Goal: Transaction & Acquisition: Purchase product/service

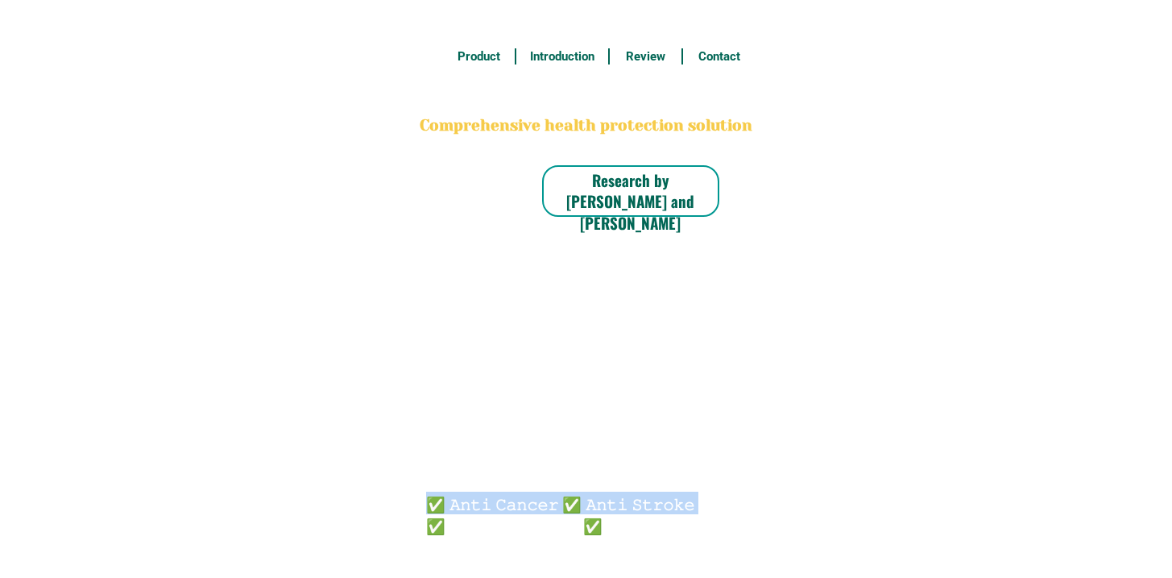
click at [572, 501] on h6 "✅ 𝙰𝚗𝚝𝚒 𝙲𝚊𝚗𝚌𝚎𝚛 ✅ 𝙰𝚗𝚝𝚒 𝚂𝚝𝚛𝚘𝚔𝚎 ✅ 𝙰𝚗𝚝𝚒 𝙳𝚒𝚊𝚋𝚎𝚝𝚒𝚌 ✅ 𝙳𝚒𝚊𝚋𝚎𝚝𝚎𝚜" at bounding box center [564, 513] width 276 height 43
radio input "true"
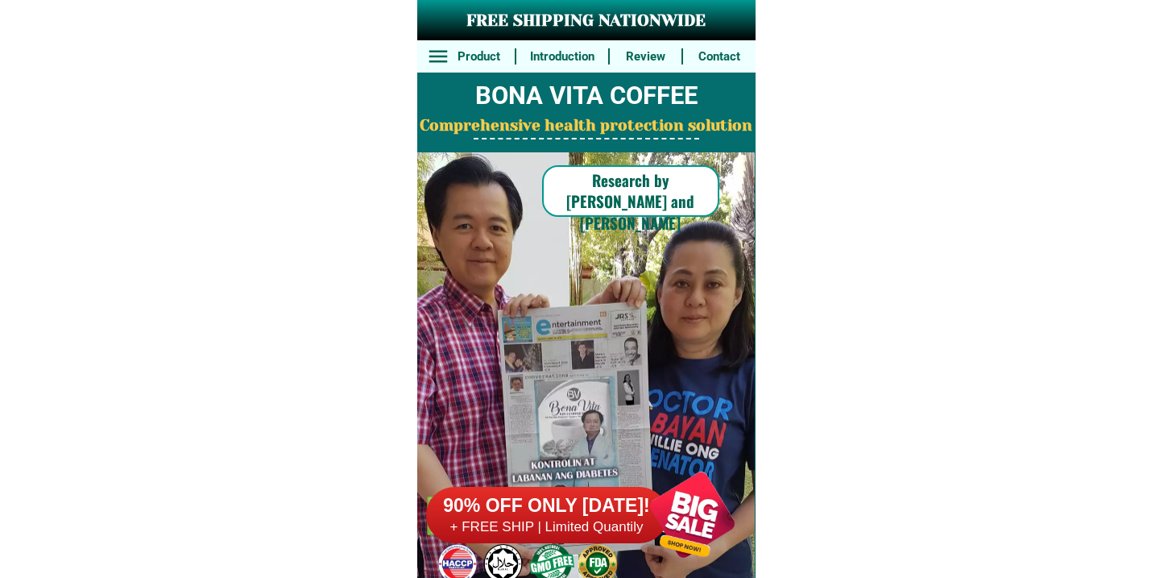
click at [581, 520] on h6 "+ FREE SHIP | Limited Quantily" at bounding box center [547, 527] width 242 height 18
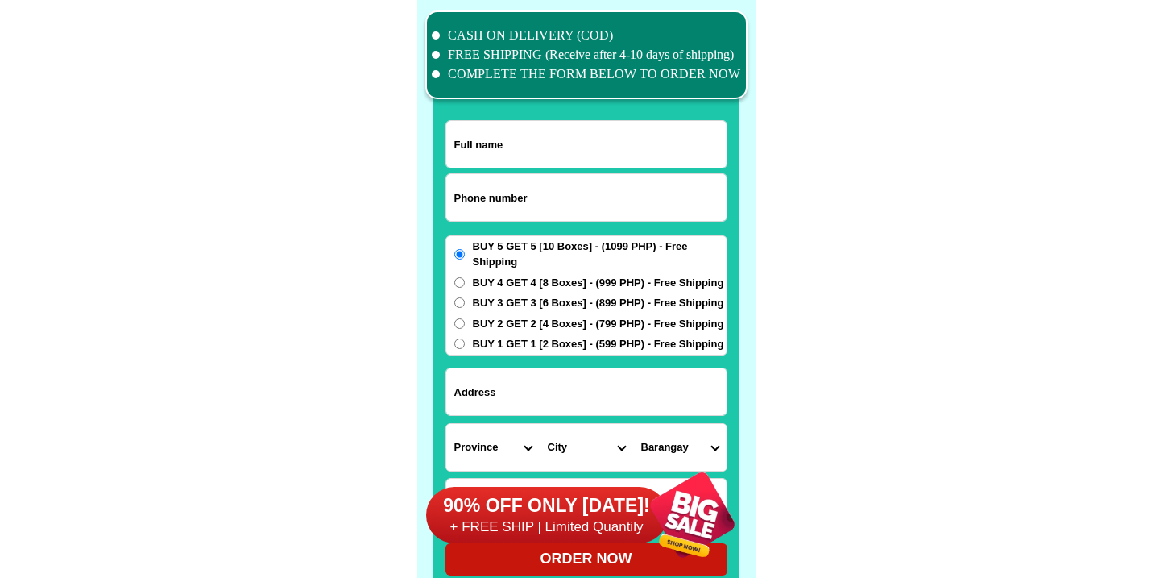
scroll to position [12526, 0]
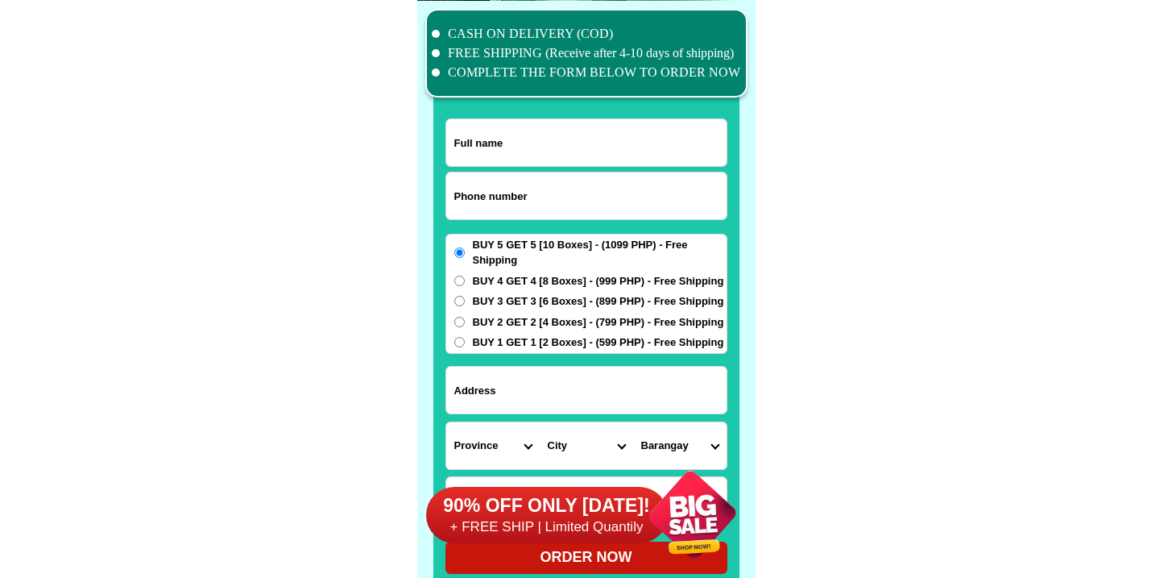
click at [509, 188] on input "Input phone_number" at bounding box center [586, 195] width 280 height 47
paste input "9673405407"
click at [454, 193] on input "9673405407" at bounding box center [586, 195] width 280 height 47
type input "09673405407"
click at [541, 136] on input "Input full_name" at bounding box center [586, 142] width 280 height 47
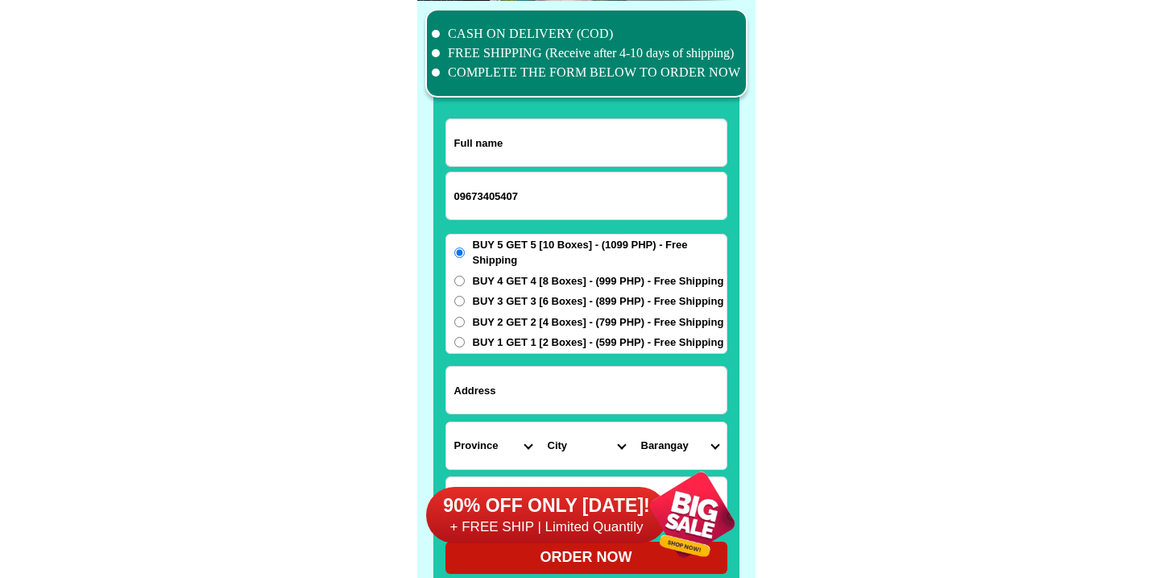
paste input "[PERSON_NAME]"
type input "[PERSON_NAME]"
click at [512, 376] on input "Input address" at bounding box center [586, 390] width 280 height 47
paste input "Bacnor [PERSON_NAME]"
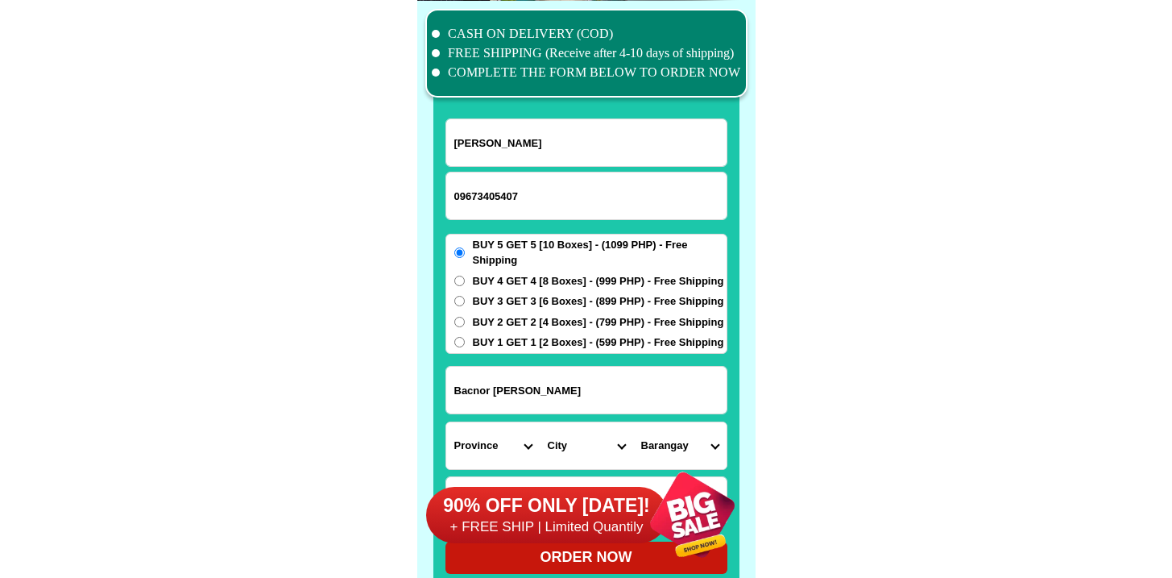
type input "Bacnor [PERSON_NAME]"
click at [479, 281] on span "BUY 4 GET 4 [8 Boxes] - (999 PHP) - Free Shipping" at bounding box center [598, 281] width 251 height 16
click at [465, 281] on input "BUY 4 GET 4 [8 Boxes] - (999 PHP) - Free Shipping" at bounding box center [459, 281] width 10 height 10
radio input "true"
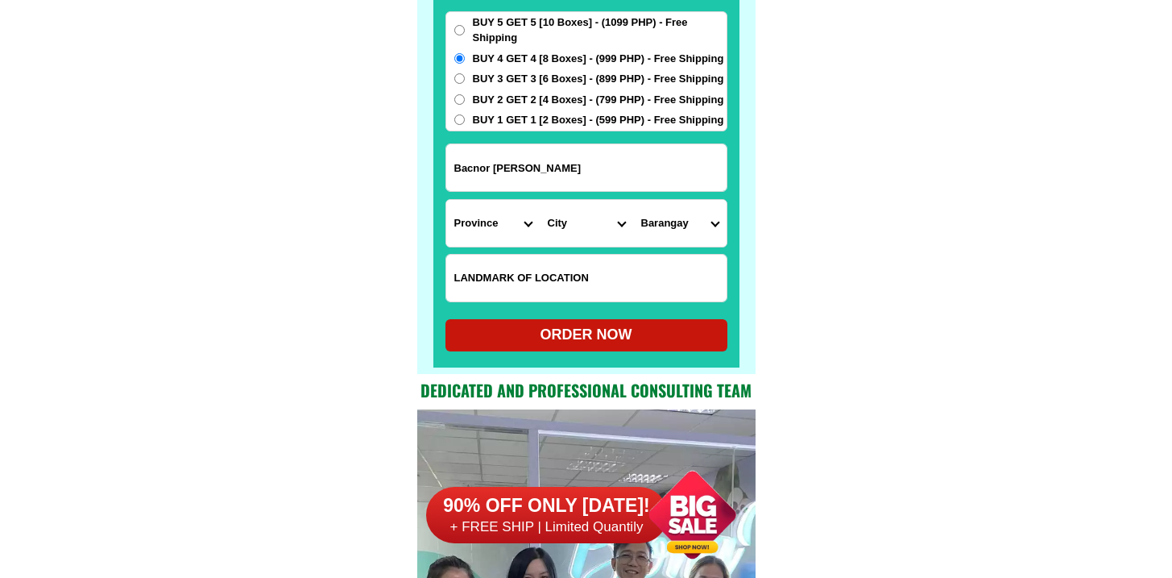
click at [516, 266] on input "Input LANDMARKOFLOCATION" at bounding box center [586, 278] width 280 height 47
paste input "150 meters awsy from the [DEMOGRAPHIC_DATA]"
type input "150 meters awsy from the [DEMOGRAPHIC_DATA]"
click at [469, 230] on select "Province [GEOGRAPHIC_DATA] [GEOGRAPHIC_DATA] [GEOGRAPHIC_DATA] [GEOGRAPHIC_DATA…" at bounding box center [492, 223] width 93 height 47
select select "63_305"
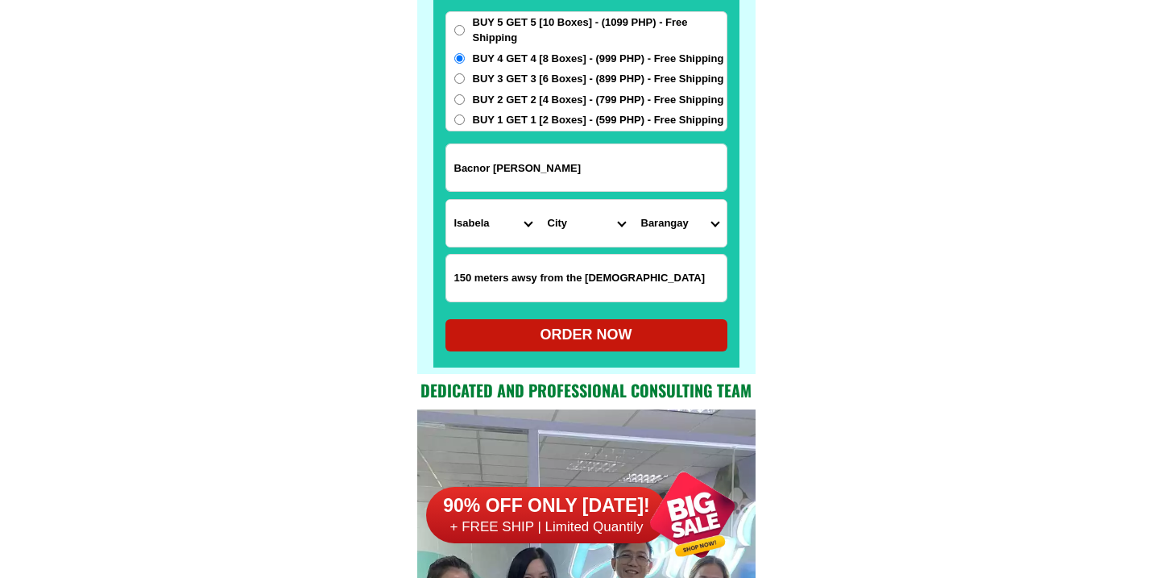
click at [446, 200] on select "Province [GEOGRAPHIC_DATA] [GEOGRAPHIC_DATA] [GEOGRAPHIC_DATA] [GEOGRAPHIC_DATA…" at bounding box center [492, 223] width 93 height 47
click at [563, 237] on select "City [GEOGRAPHIC_DATA] [PERSON_NAME]-city [GEOGRAPHIC_DATA] [PERSON_NAME] Echag…" at bounding box center [586, 223] width 93 height 47
select select "63_3053482"
click at [540, 200] on select "City [GEOGRAPHIC_DATA] [PERSON_NAME]-city [GEOGRAPHIC_DATA] [PERSON_NAME] Echag…" at bounding box center [586, 223] width 93 height 47
click at [683, 214] on select "[GEOGRAPHIC_DATA] [GEOGRAPHIC_DATA] (pob.) Catabban Cullalabo del norte [GEOGRA…" at bounding box center [679, 223] width 93 height 47
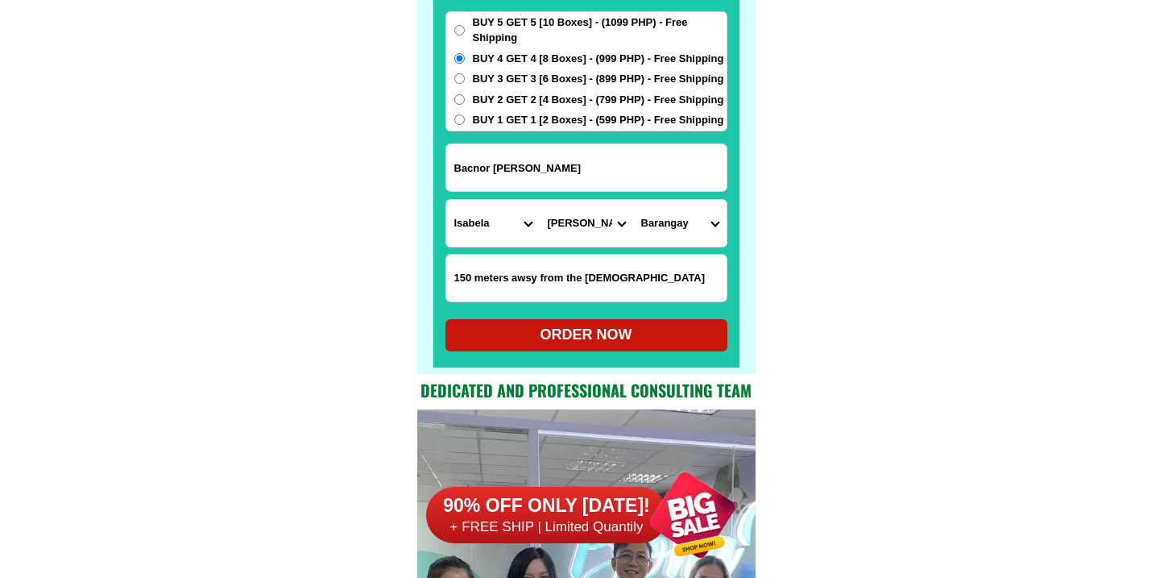
select select "63_30534822264"
click at [633, 200] on select "[GEOGRAPHIC_DATA] [GEOGRAPHIC_DATA] (pob.) Catabban Cullalabo del norte [GEOGRA…" at bounding box center [679, 223] width 93 height 47
click at [557, 346] on div "ORDER NOW" at bounding box center [587, 335] width 282 height 32
radio input "true"
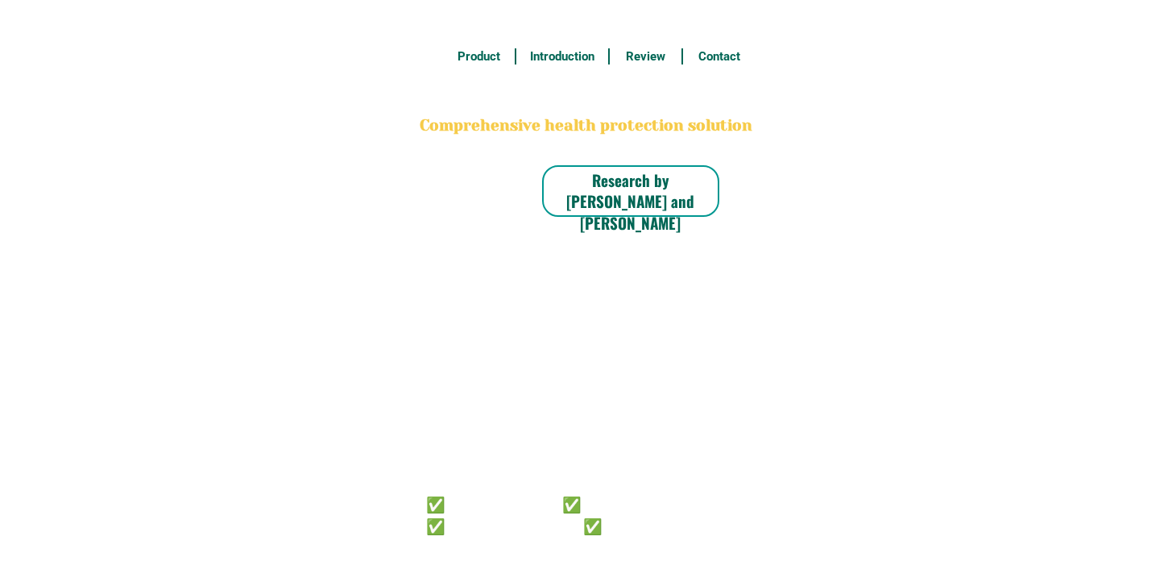
radio input "true"
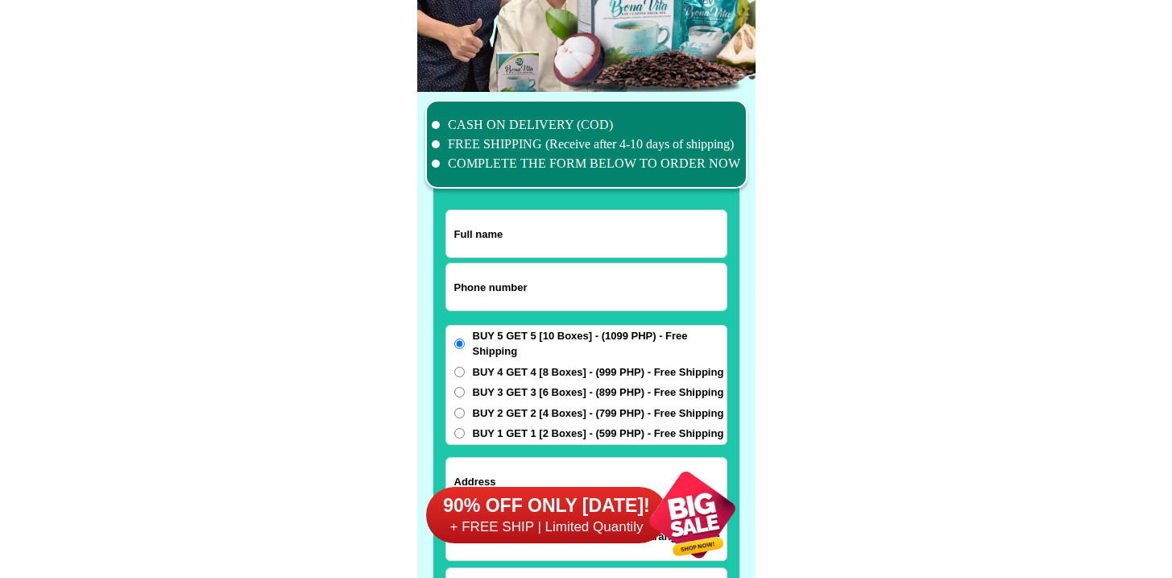
scroll to position [12526, 0]
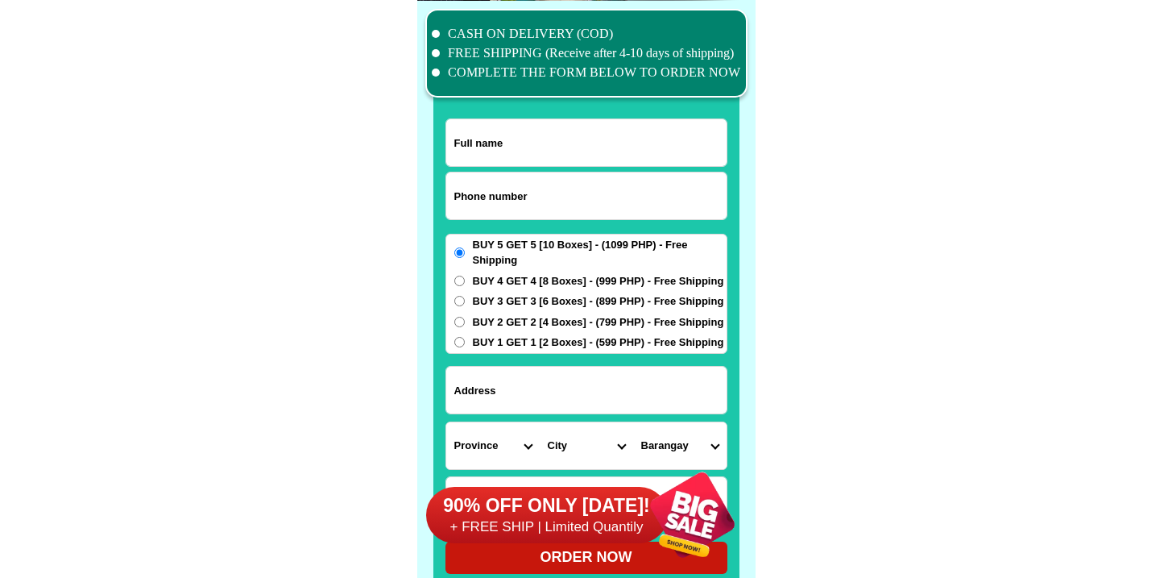
click at [492, 191] on input "Input phone_number" at bounding box center [586, 195] width 280 height 47
paste input "9703147685"
type input "09703147685"
click at [512, 131] on input "Input full_name" at bounding box center [586, 142] width 280 height 47
paste input "Raquel Sotaso Rosales"
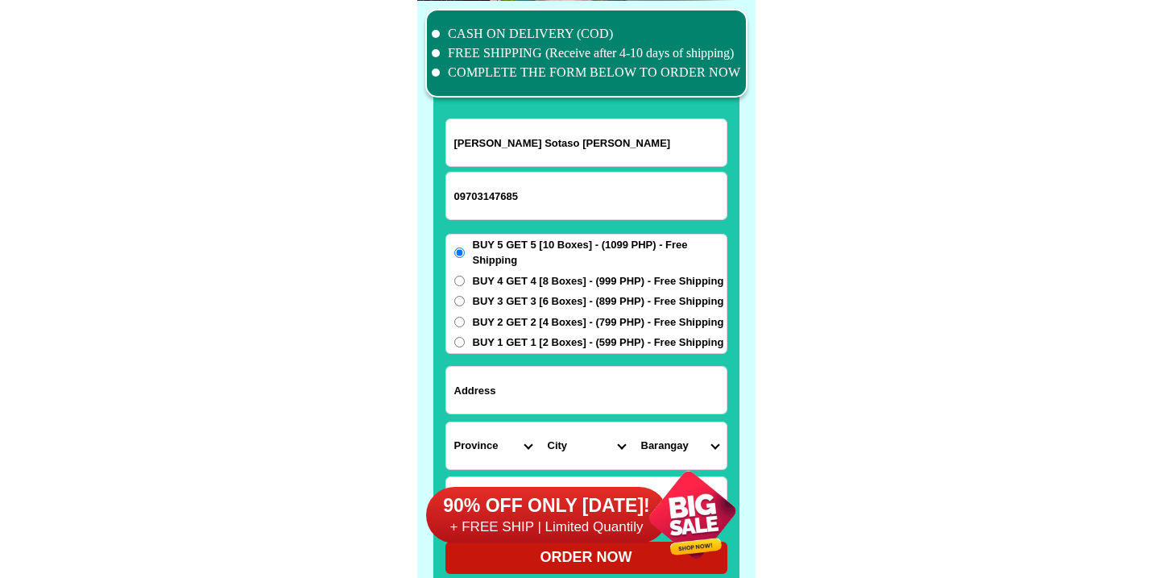
paste input "San Jose Pili Camarines"
type input "Raquel Sotaso Rosales"
click at [663, 375] on input "Input address" at bounding box center [586, 390] width 280 height 47
paste input "San Jose Pili Camarines"
type input "San Jose Pili Camarines"
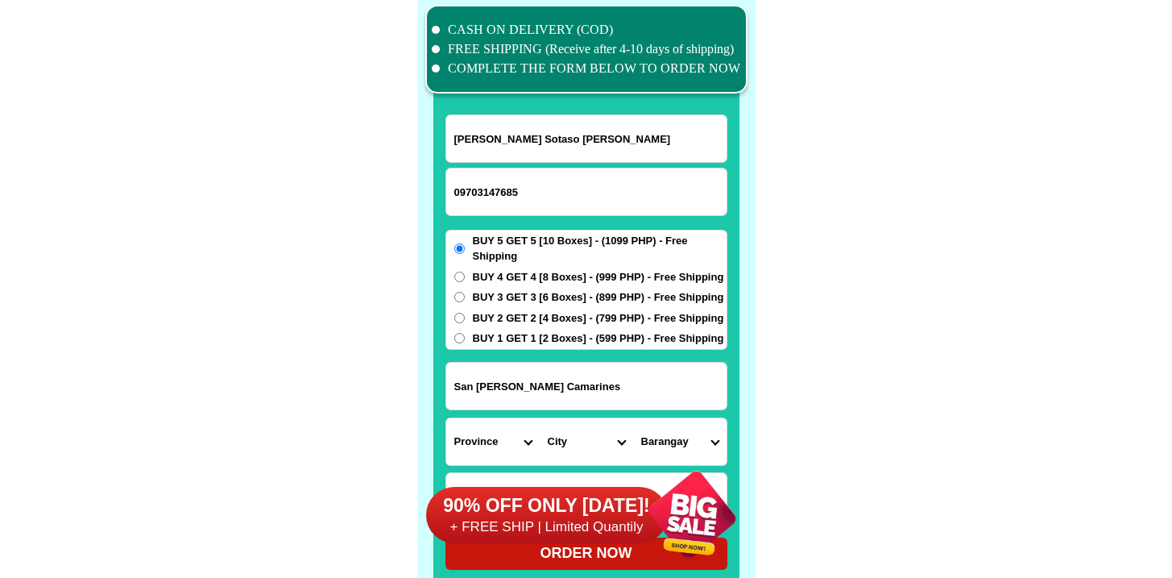
scroll to position [12677, 0]
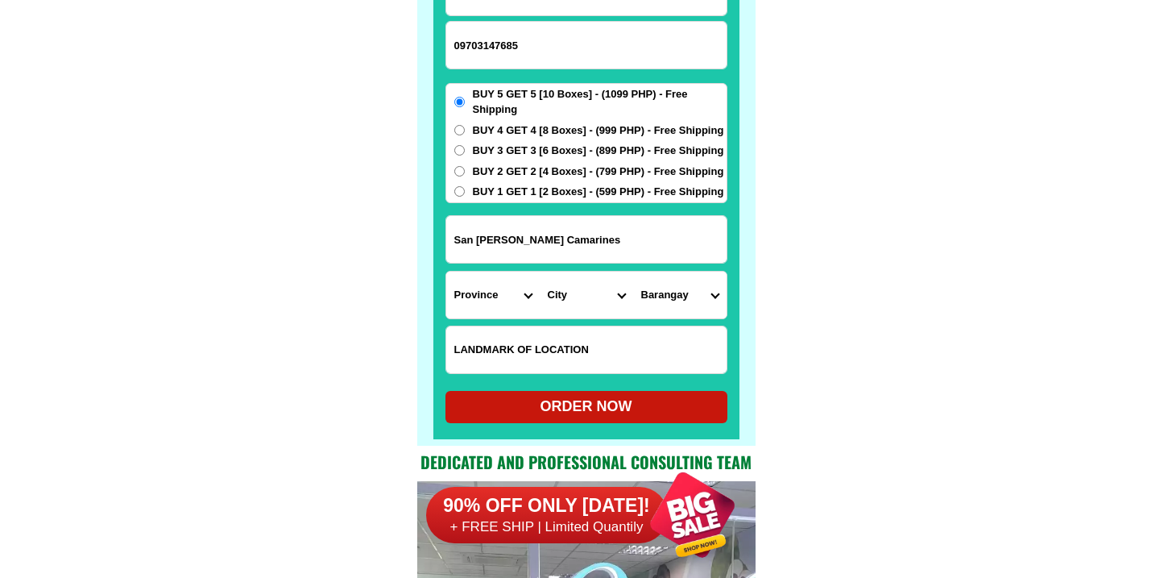
click at [550, 338] on input "Input LANDMARKOFLOCATION" at bounding box center [586, 349] width 280 height 47
paste input "CBSUA CAFETERIA"
type input "CBSUA CAFETERIA"
click at [480, 328] on input "CBSUA CAFETERIA" at bounding box center [586, 349] width 280 height 47
click at [486, 306] on select "Province [GEOGRAPHIC_DATA] [GEOGRAPHIC_DATA] [GEOGRAPHIC_DATA] [GEOGRAPHIC_DATA…" at bounding box center [492, 295] width 93 height 47
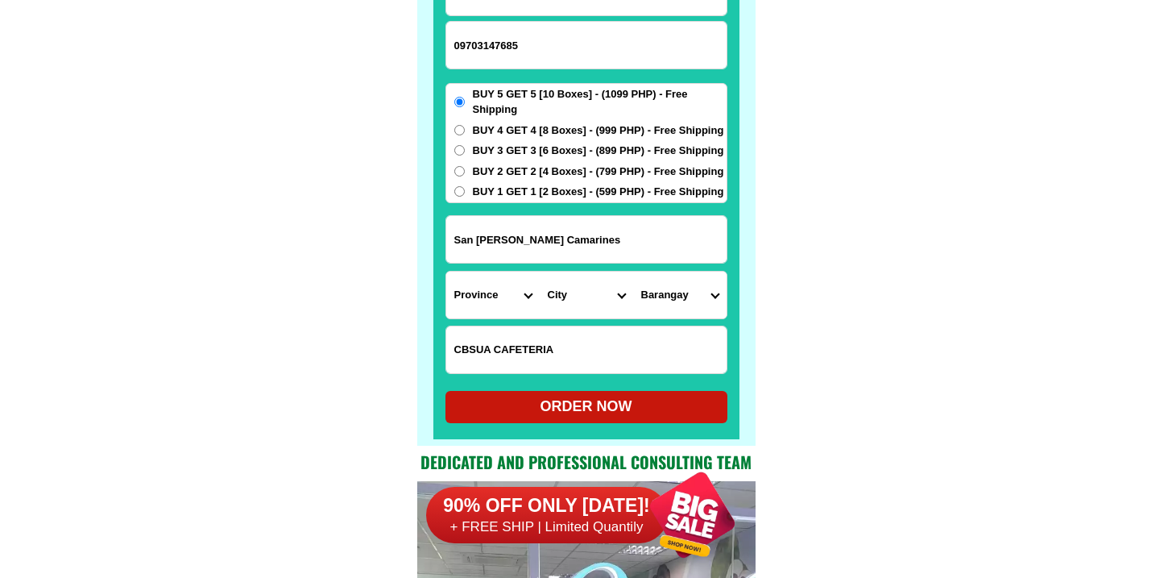
select select "63_374"
click at [446, 272] on select "Province [GEOGRAPHIC_DATA] [GEOGRAPHIC_DATA] [GEOGRAPHIC_DATA] [GEOGRAPHIC_DATA…" at bounding box center [492, 295] width 93 height 47
click at [579, 280] on select "City Baao Balatan Bombon Buhi Bula Cabusao Calabanga Camaligan Camarines-sur-ba…" at bounding box center [586, 295] width 93 height 47
click at [540, 272] on select "City Baao Balatan Bombon Buhi Bula Cabusao Calabanga Camaligan Camarines-sur-ba…" at bounding box center [586, 295] width 93 height 47
click at [587, 276] on select "City Baao Balatan Bombon Buhi Bula Cabusao Calabanga Camaligan Camarines-sur-ba…" at bounding box center [586, 295] width 93 height 47
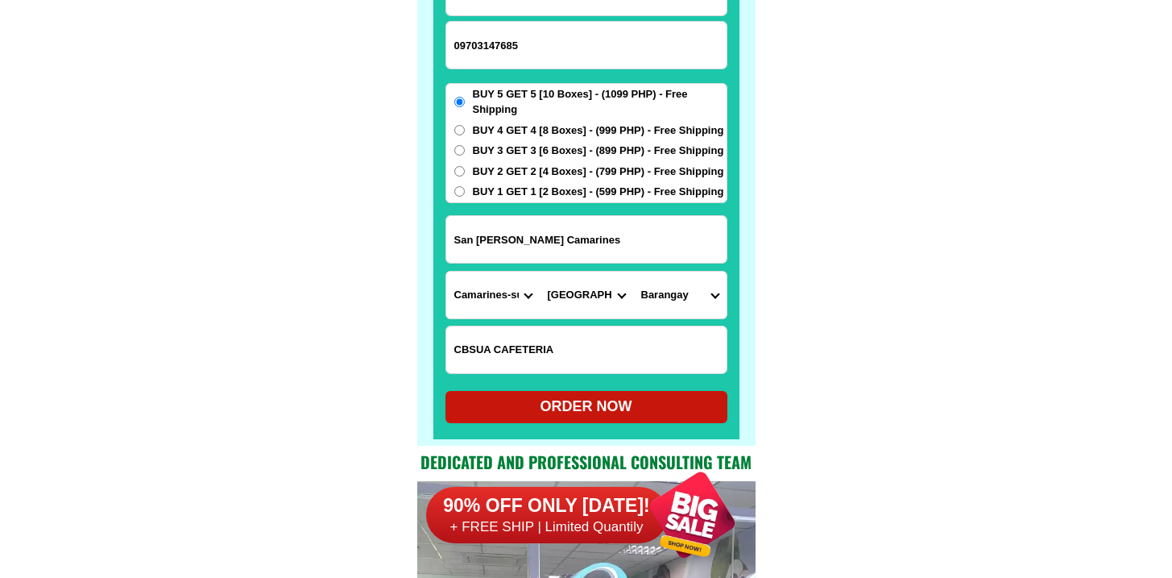
select select "63_3747950"
click at [540, 272] on select "City Baao Balatan Bombon Buhi Bula Cabusao Calabanga Camaligan Camarines-sur-ba…" at bounding box center [586, 295] width 93 height 47
click at [688, 311] on select "Barangay Anayan Bagong sirang Binanwaanan Binobong Cadlan Caroyroyan Curry Del …" at bounding box center [679, 295] width 93 height 47
click at [693, 280] on select "Barangay Anayan Bagong sirang Binanwaanan Binobong Cadlan Caroyroyan Curry Del …" at bounding box center [679, 295] width 93 height 47
select select "63_37479508180"
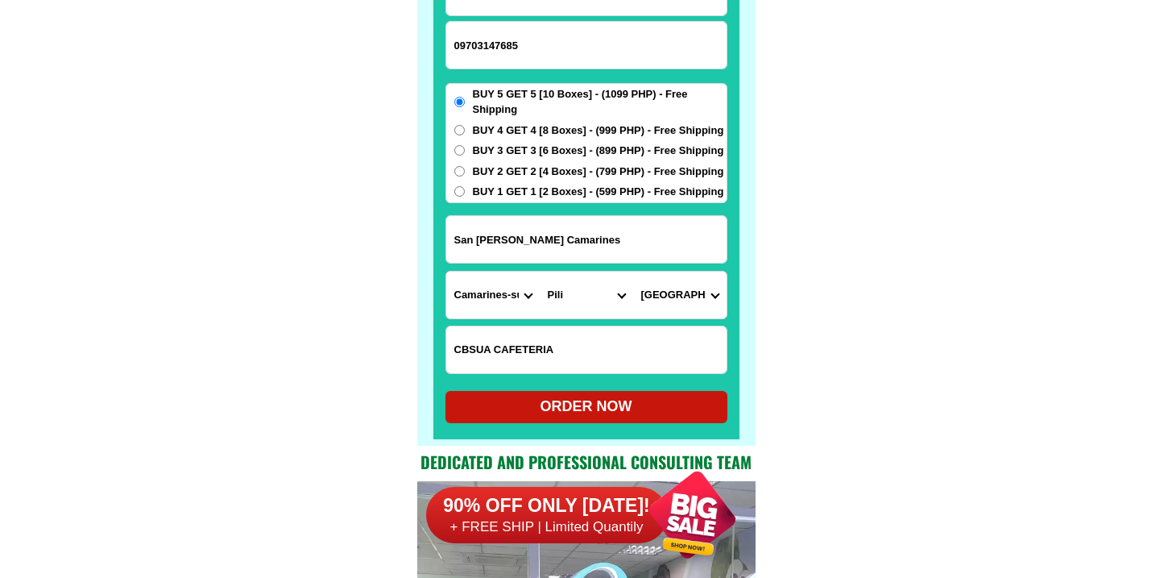
click at [633, 272] on select "Barangay Anayan Bagong sirang Binanwaanan Binobong Cadlan Caroyroyan Curry Del …" at bounding box center [679, 295] width 93 height 47
click at [629, 403] on div "ORDER NOW" at bounding box center [587, 407] width 282 height 22
radio input "true"
